Goal: Find specific page/section: Find specific page/section

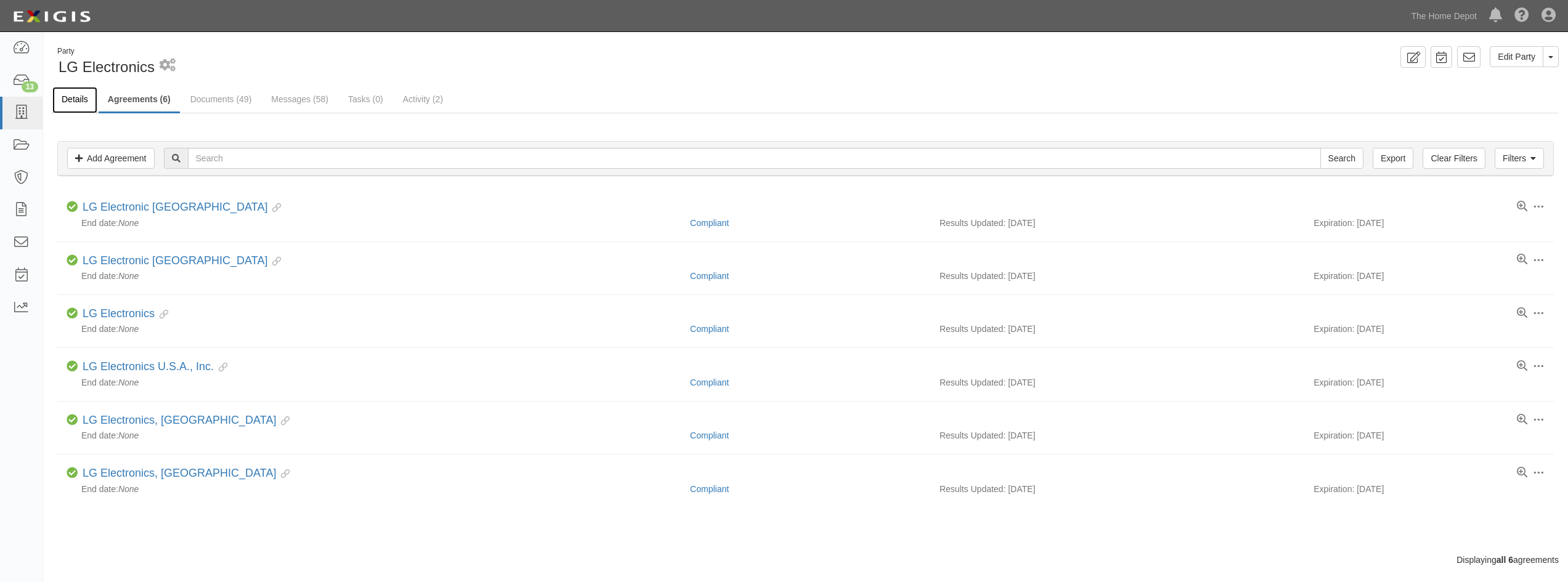
click at [91, 103] on link "Details" at bounding box center [75, 100] width 45 height 26
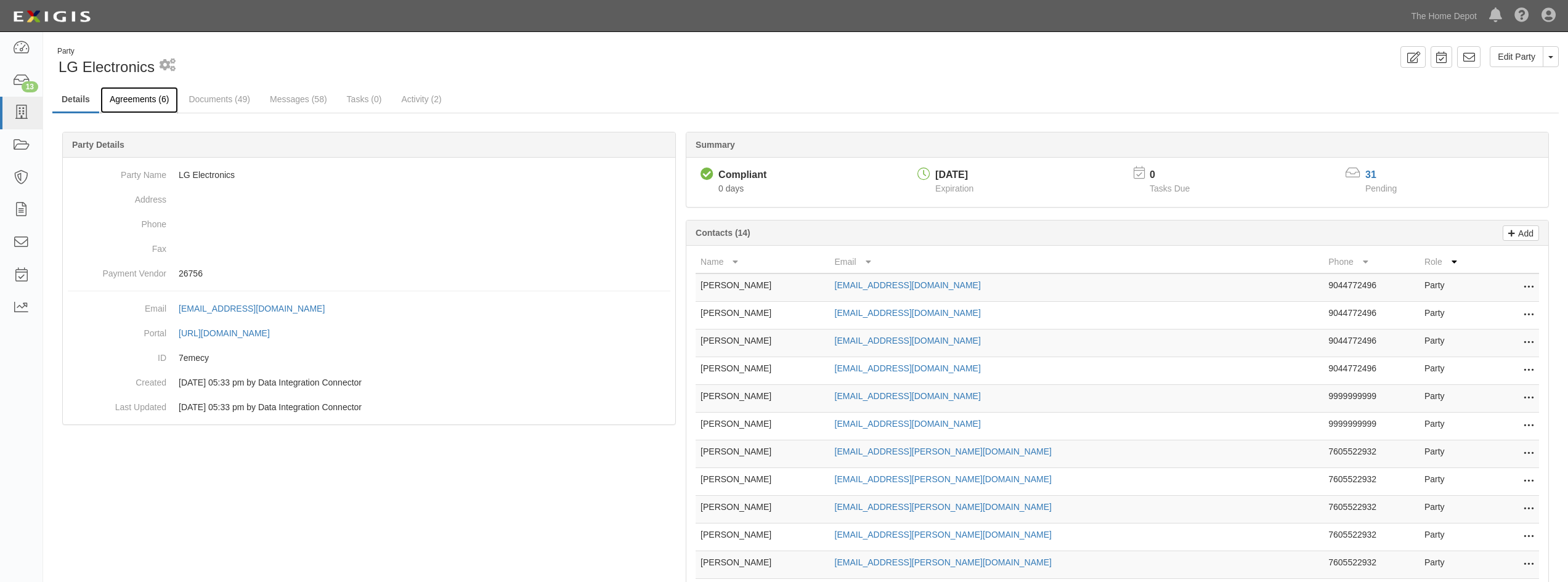
click at [148, 109] on link "Agreements (6)" at bounding box center [139, 100] width 78 height 26
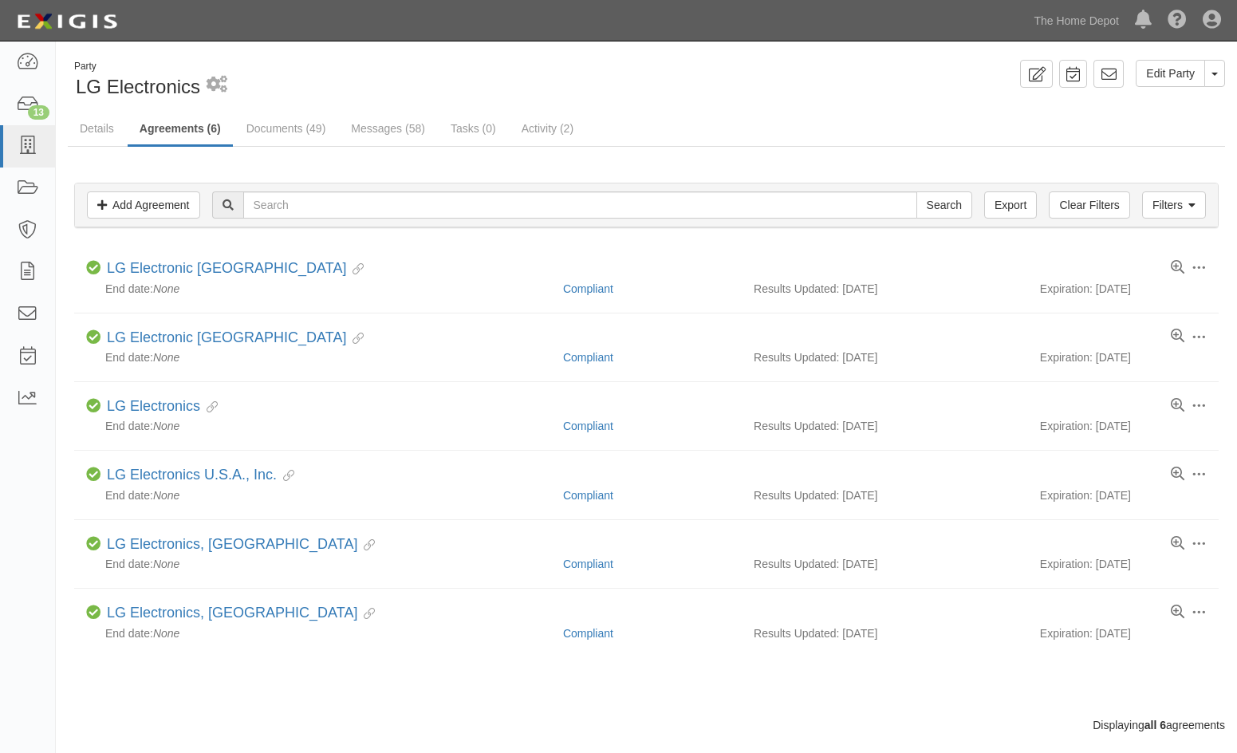
click at [274, 70] on div "Party LG Electronics 1 scheduled workflow" at bounding box center [351, 80] width 567 height 41
